Goal: Transaction & Acquisition: Obtain resource

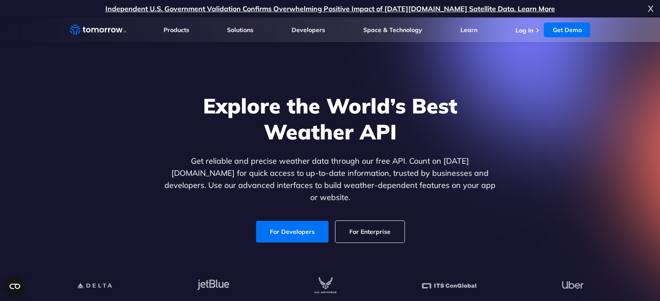
click at [297, 222] on link "For Developers" at bounding box center [292, 232] width 72 height 22
click at [525, 26] on link "Log In" at bounding box center [524, 30] width 18 height 8
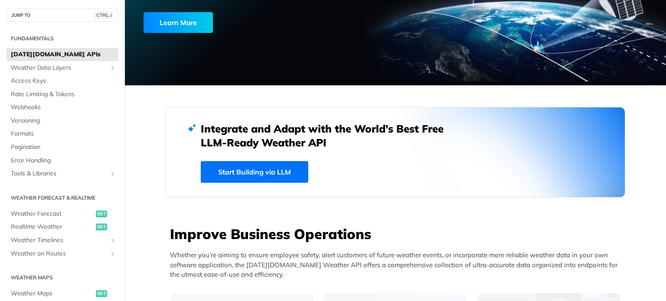
scroll to position [135, 0]
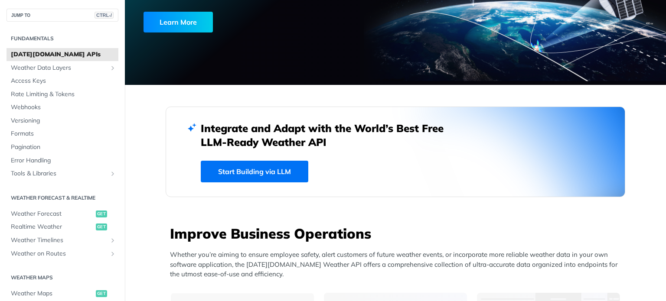
click at [272, 170] on link "Start Building via LLM" at bounding box center [255, 172] width 108 height 22
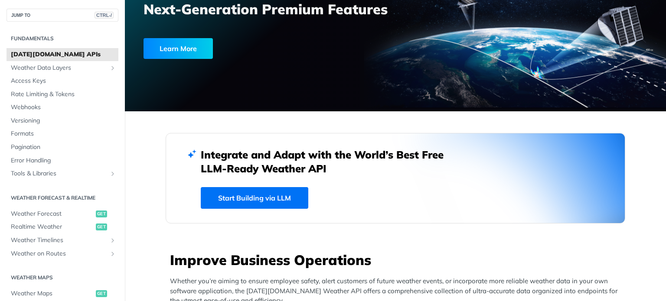
scroll to position [0, 0]
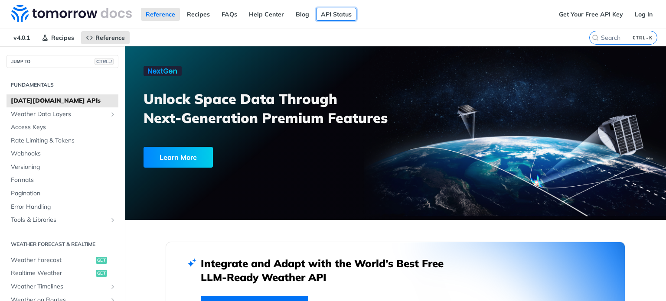
click at [336, 15] on link "API Status" at bounding box center [336, 14] width 40 height 13
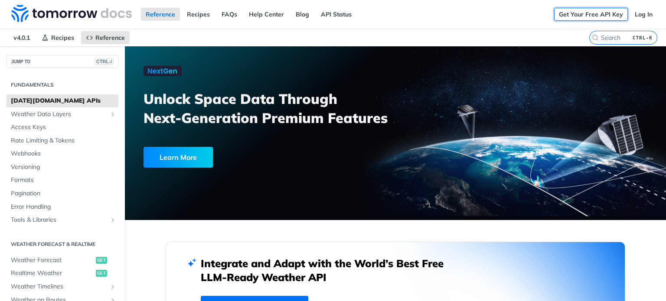
click at [592, 11] on link "Get Your Free API Key" at bounding box center [591, 14] width 74 height 13
click at [643, 15] on link "Log In" at bounding box center [643, 14] width 27 height 13
click at [592, 12] on link "Get Your Free API Key" at bounding box center [591, 14] width 74 height 13
